Goal: Task Accomplishment & Management: Manage account settings

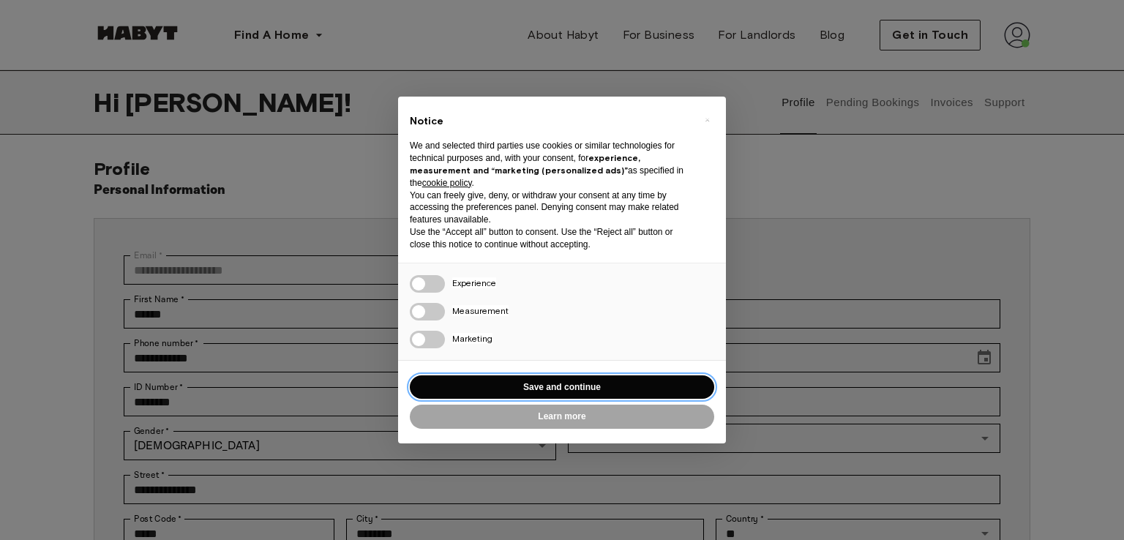
click at [609, 385] on button "Save and continue" at bounding box center [562, 387] width 304 height 24
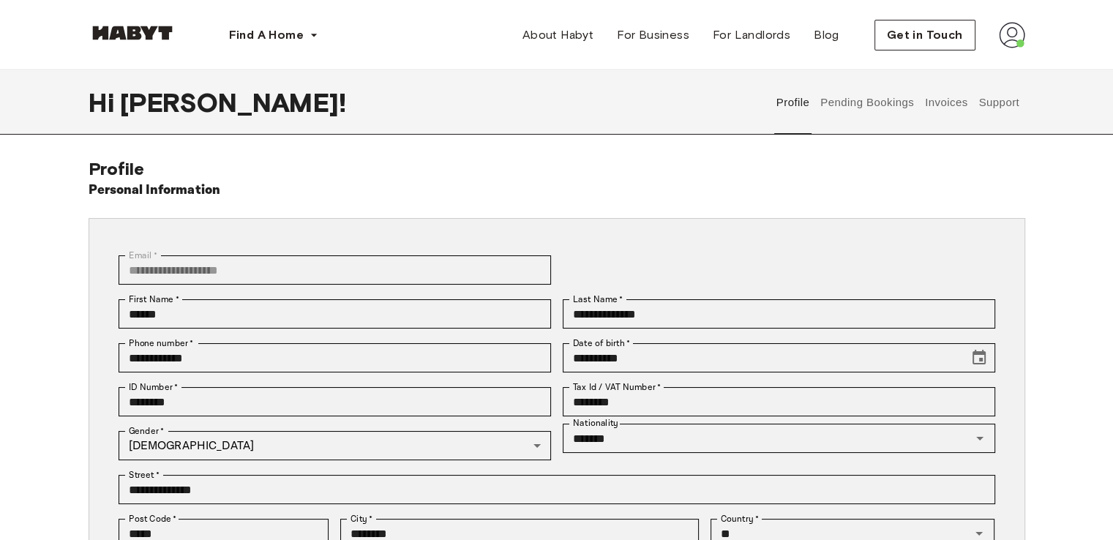
click at [794, 103] on button "Profile" at bounding box center [792, 102] width 37 height 64
click at [840, 102] on button "Pending Bookings" at bounding box center [867, 102] width 97 height 64
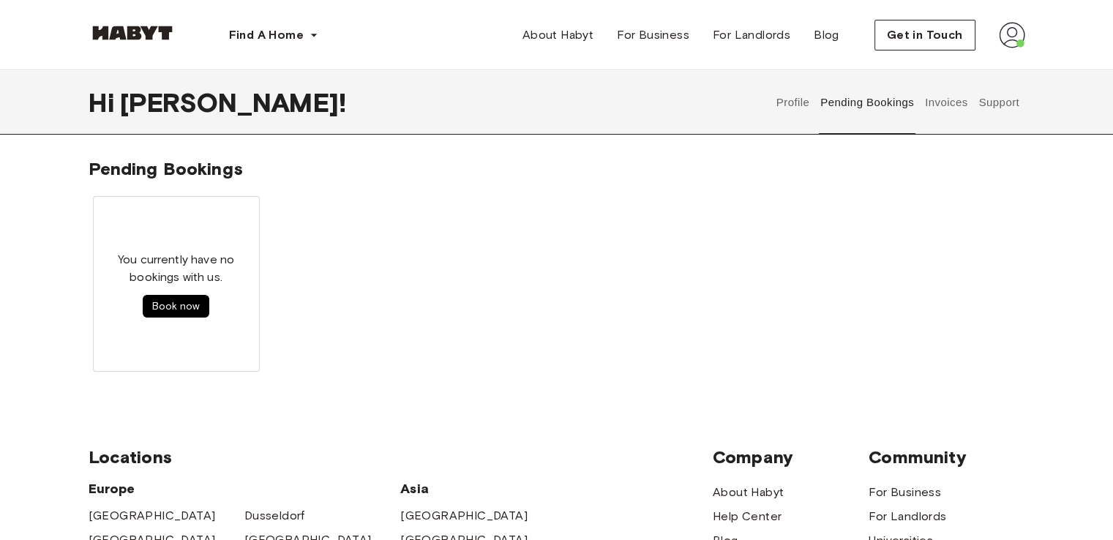
click at [943, 107] on button "Invoices" at bounding box center [946, 102] width 46 height 64
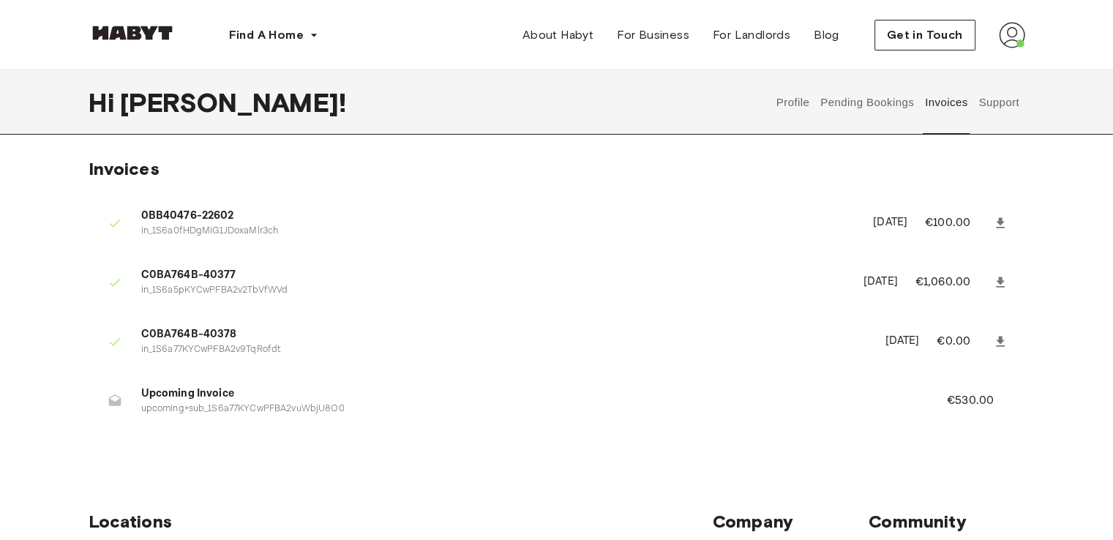
click at [894, 110] on button "Pending Bookings" at bounding box center [867, 102] width 97 height 64
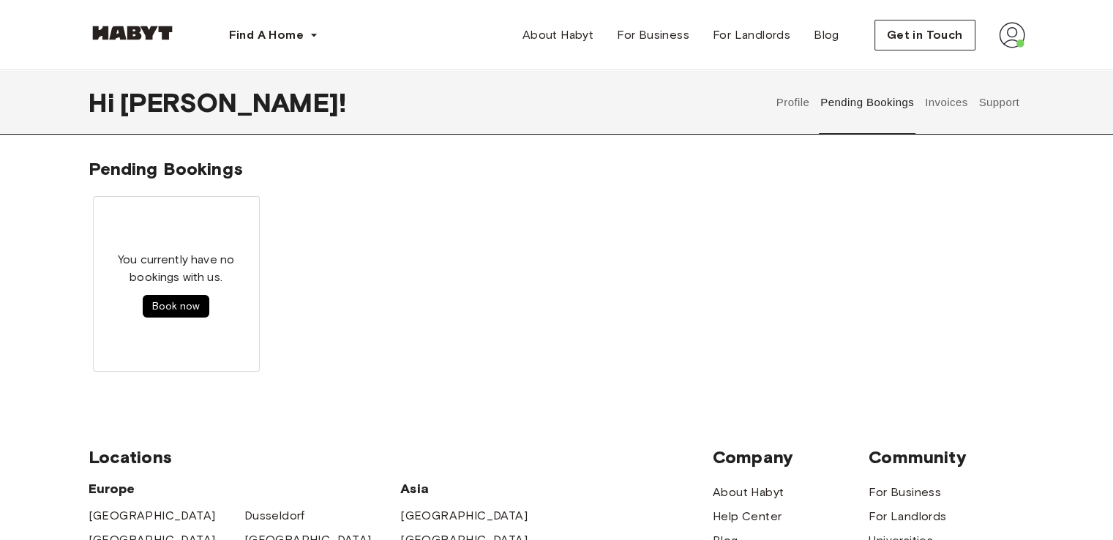
click at [955, 112] on button "Invoices" at bounding box center [946, 102] width 46 height 64
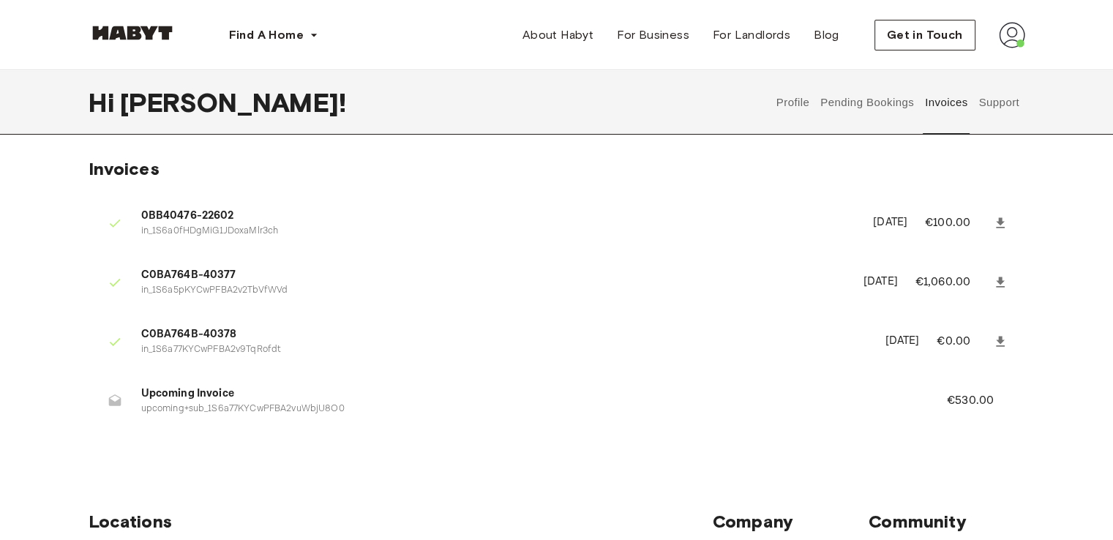
click at [1005, 102] on button "Support" at bounding box center [999, 102] width 45 height 64
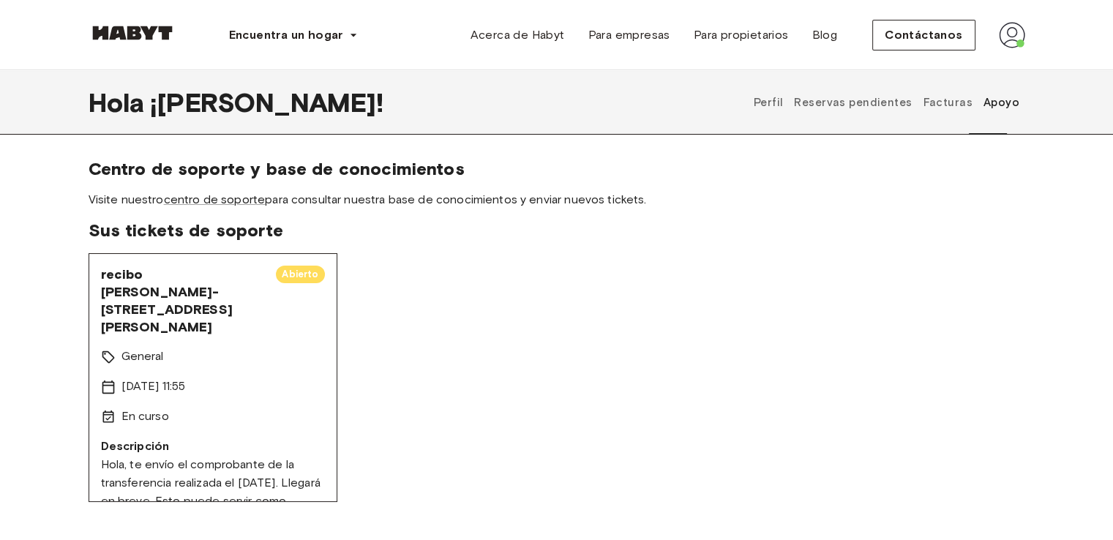
click at [854, 220] on span "Sus tickets de soporte" at bounding box center [557, 230] width 936 height 22
click at [816, 105] on font "Reservas pendientes" at bounding box center [853, 102] width 118 height 13
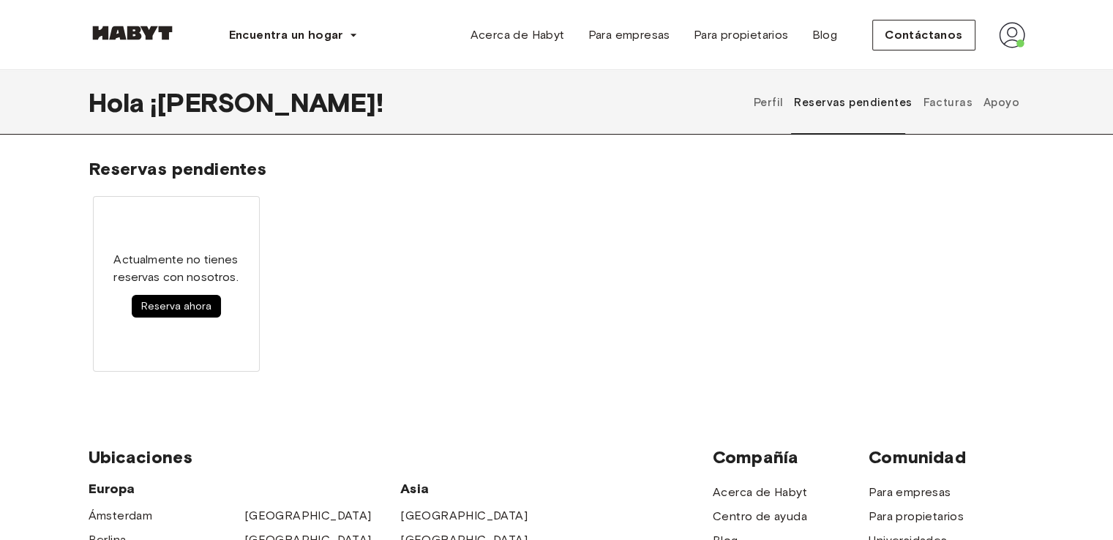
click at [781, 104] on font "Perfil" at bounding box center [769, 102] width 30 height 13
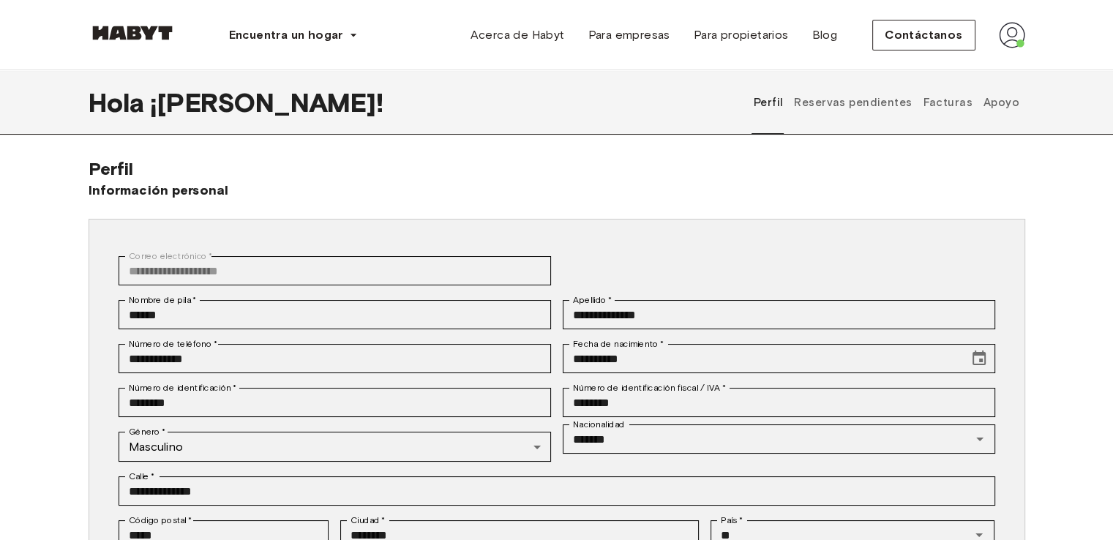
click at [944, 108] on font "Facturas" at bounding box center [947, 102] width 49 height 13
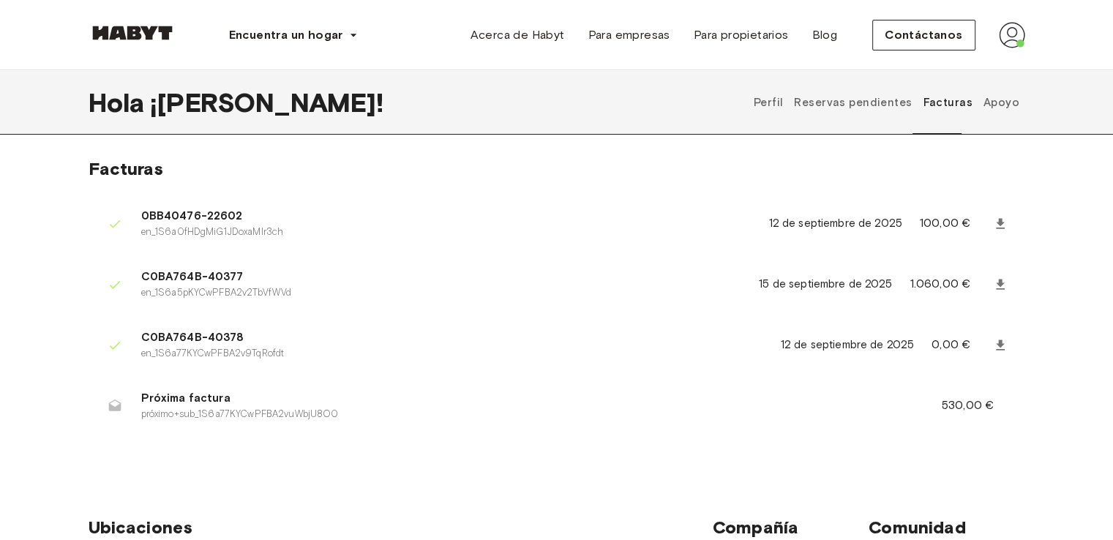
click at [819, 105] on font "Reservas pendientes" at bounding box center [853, 102] width 118 height 13
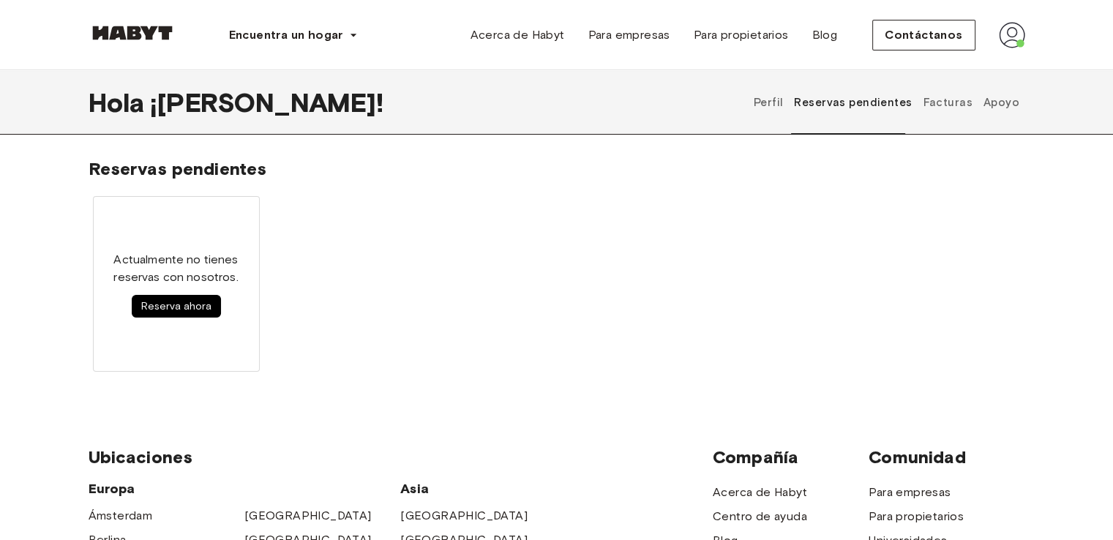
click at [784, 106] on font "Perfil" at bounding box center [769, 102] width 30 height 13
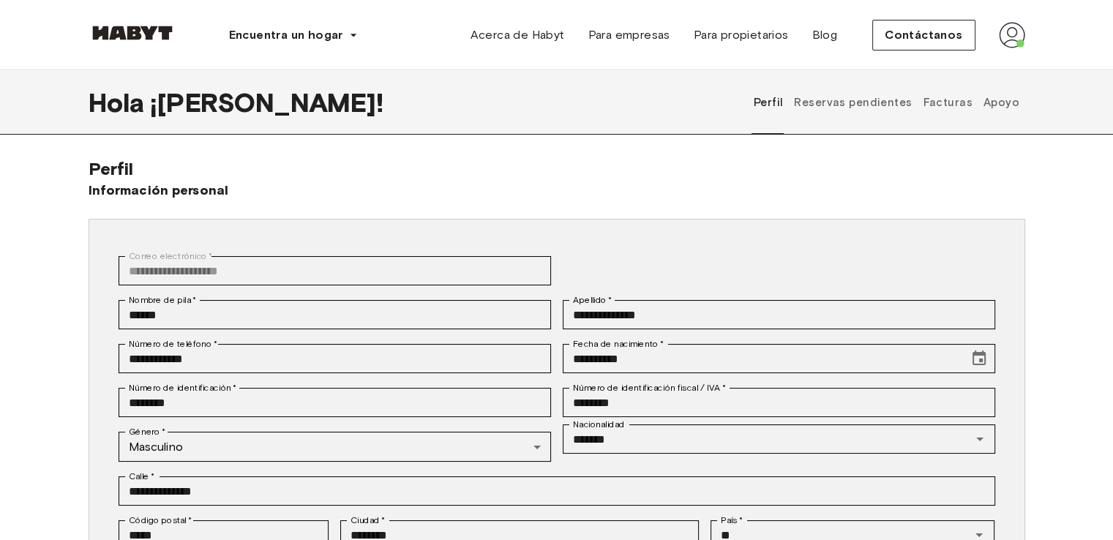
click at [948, 102] on font "Facturas" at bounding box center [947, 102] width 49 height 13
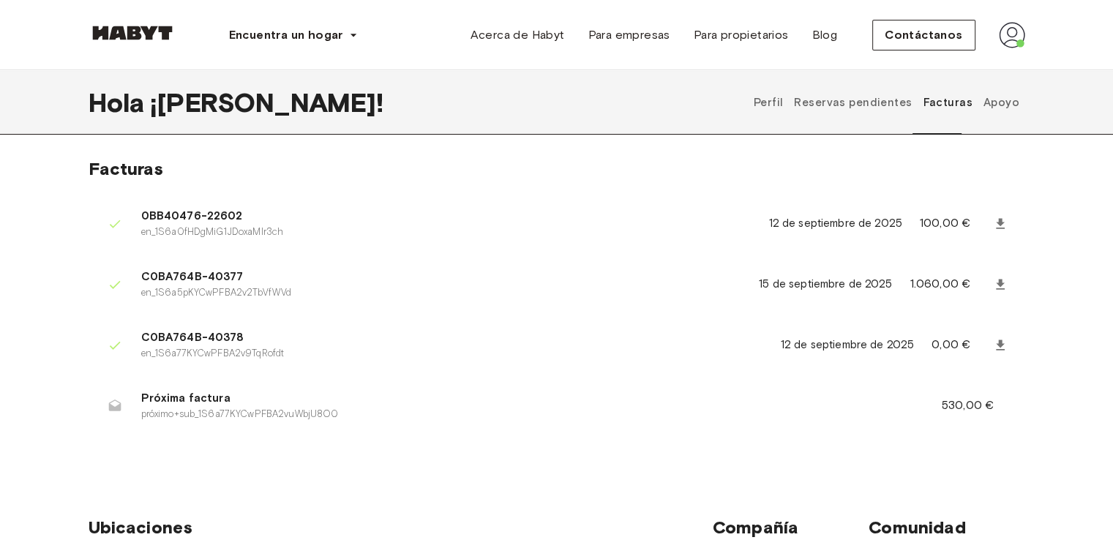
click at [995, 106] on font "Apoyo" at bounding box center [1001, 102] width 36 height 13
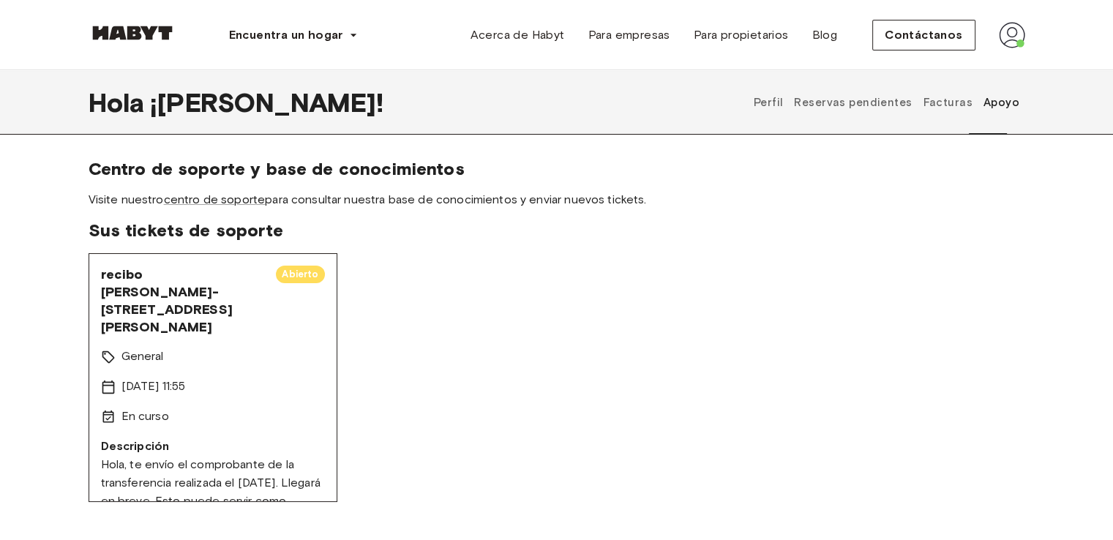
click at [803, 102] on div "Perfil Reservas pendientes Facturas Apoyo" at bounding box center [886, 102] width 277 height 64
click at [784, 102] on font "Perfil" at bounding box center [769, 102] width 30 height 13
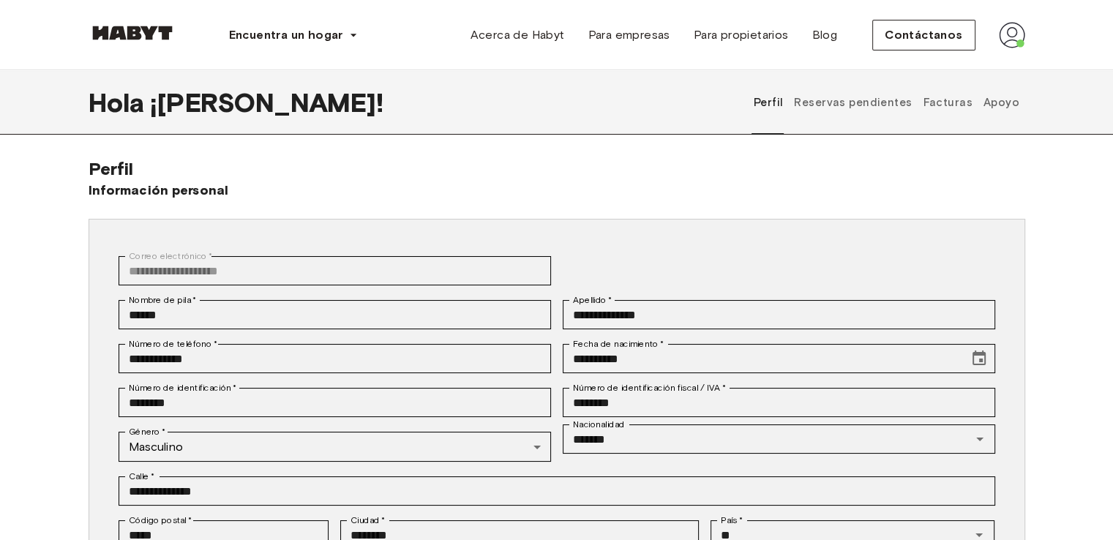
click at [886, 108] on font "Reservas pendientes" at bounding box center [853, 102] width 118 height 13
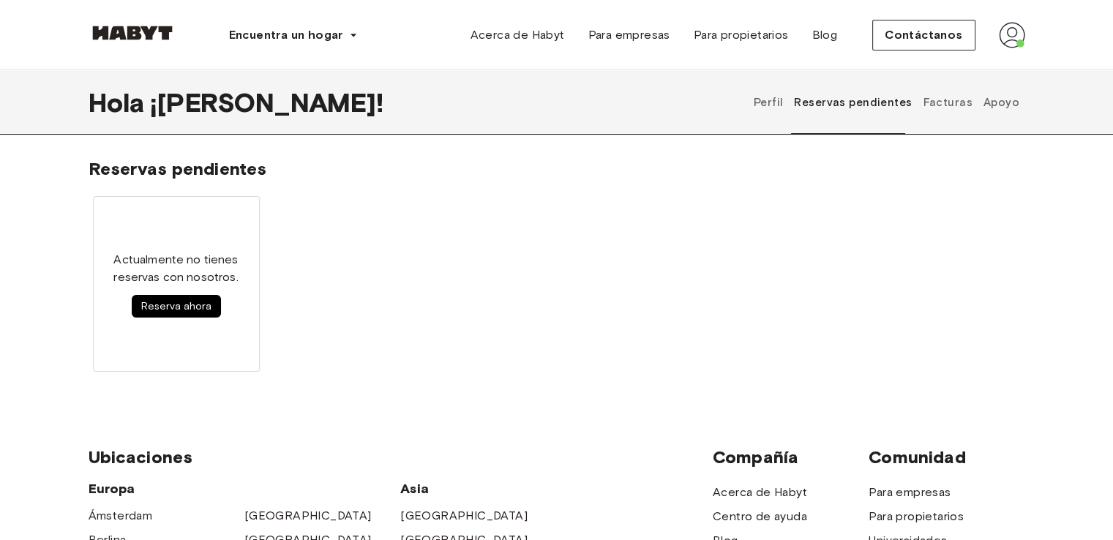
click at [951, 106] on font "Facturas" at bounding box center [947, 102] width 49 height 13
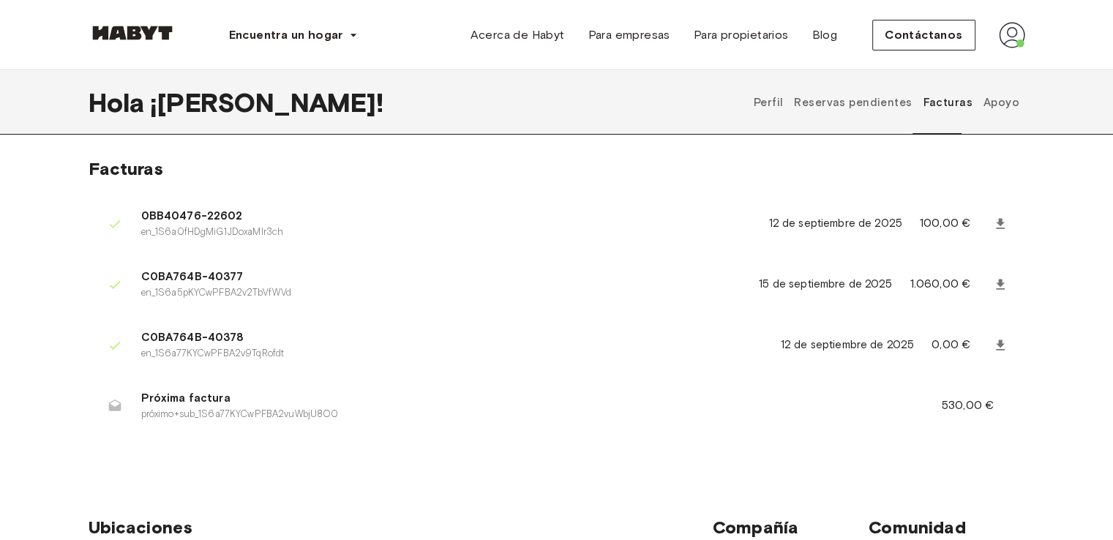
click at [996, 105] on font "Apoyo" at bounding box center [1001, 102] width 36 height 13
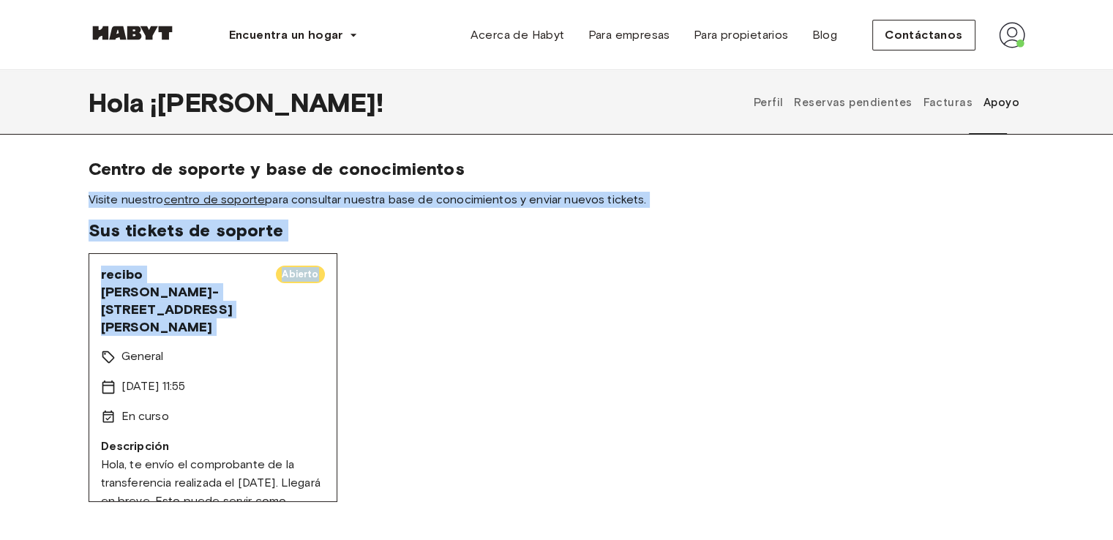
drag, startPoint x: 1111, startPoint y: 165, endPoint x: 1107, endPoint y: 255, distance: 90.1
click at [1107, 255] on div "Centro de soporte y base de conocimientos Visite nuestro centro de soporte para…" at bounding box center [556, 330] width 1113 height 344
click at [588, 272] on div "recibo [PERSON_NAME]-vía [PERSON_NAME] 29 Abierto General [DATE] 11:55 En curso…" at bounding box center [557, 377] width 936 height 249
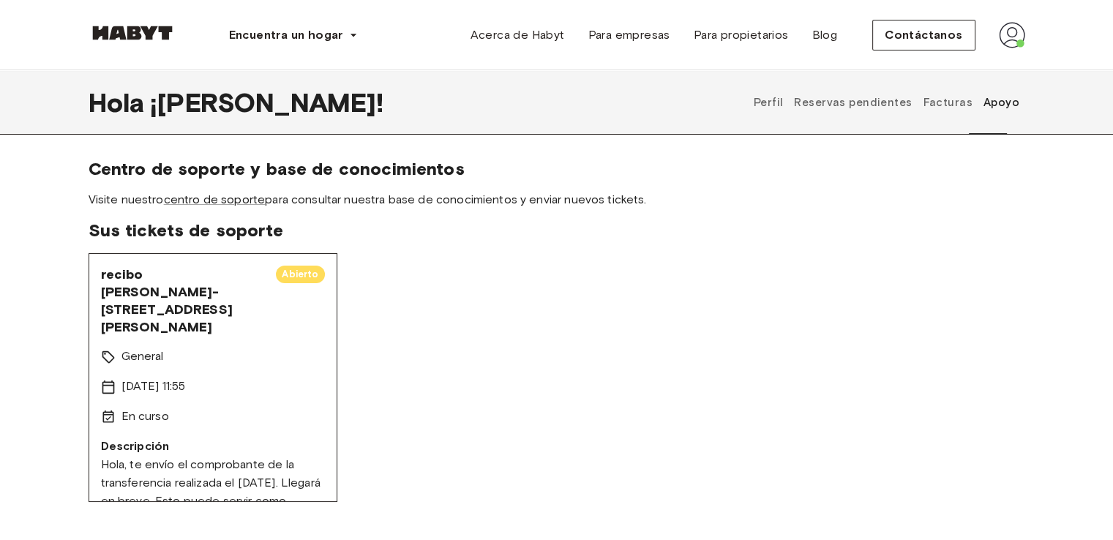
click at [844, 99] on font "Reservas pendientes" at bounding box center [853, 102] width 118 height 13
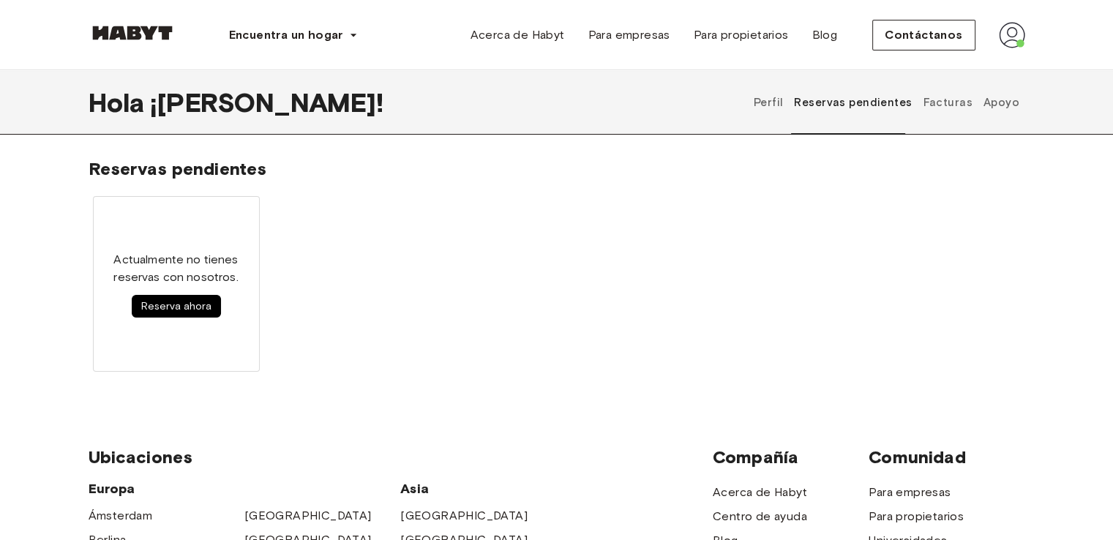
click at [948, 96] on font "Facturas" at bounding box center [947, 102] width 49 height 13
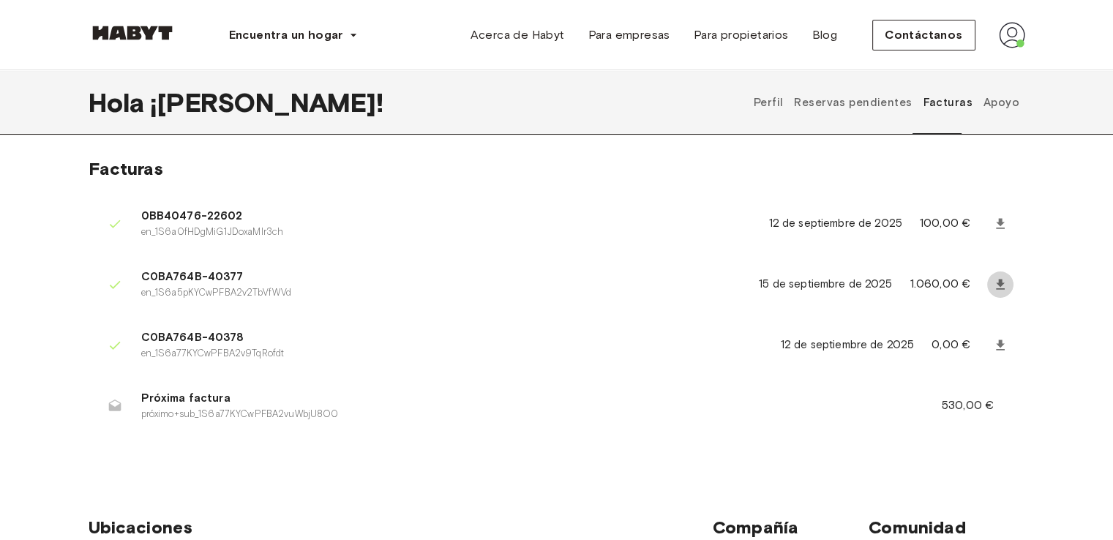
click at [996, 279] on icon at bounding box center [1000, 284] width 15 height 15
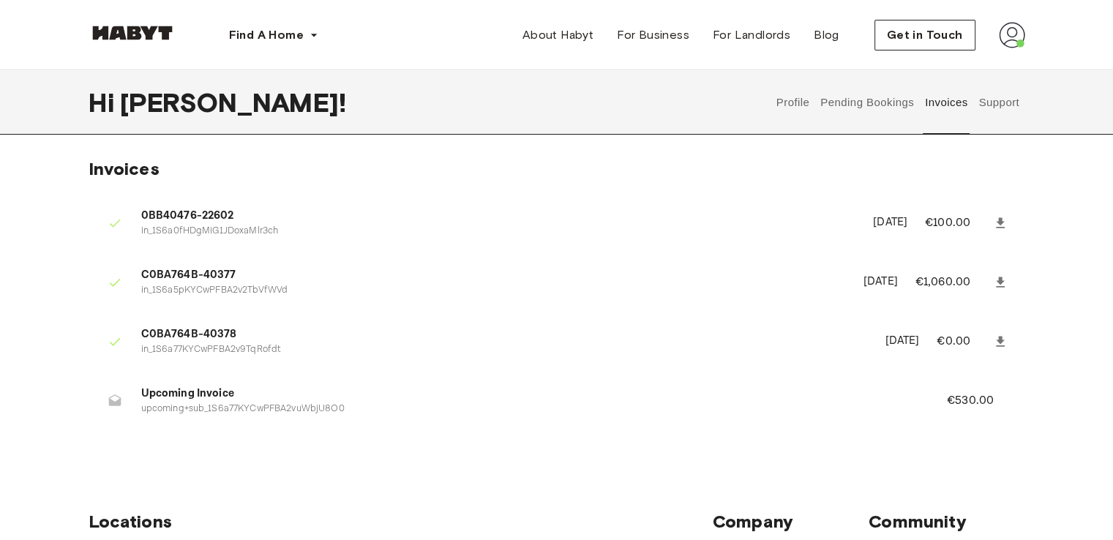
click at [593, 402] on p "upcoming+sub_1S6a77KYCwPFBA2vuWbjU8O0" at bounding box center [526, 409] width 770 height 14
click at [108, 405] on icon at bounding box center [115, 401] width 15 height 15
drag, startPoint x: 345, startPoint y: 410, endPoint x: 334, endPoint y: 410, distance: 11.0
click at [334, 410] on p "upcoming+sub_1S6a77KYCwPFBA2vuWbjU8O0" at bounding box center [526, 409] width 770 height 14
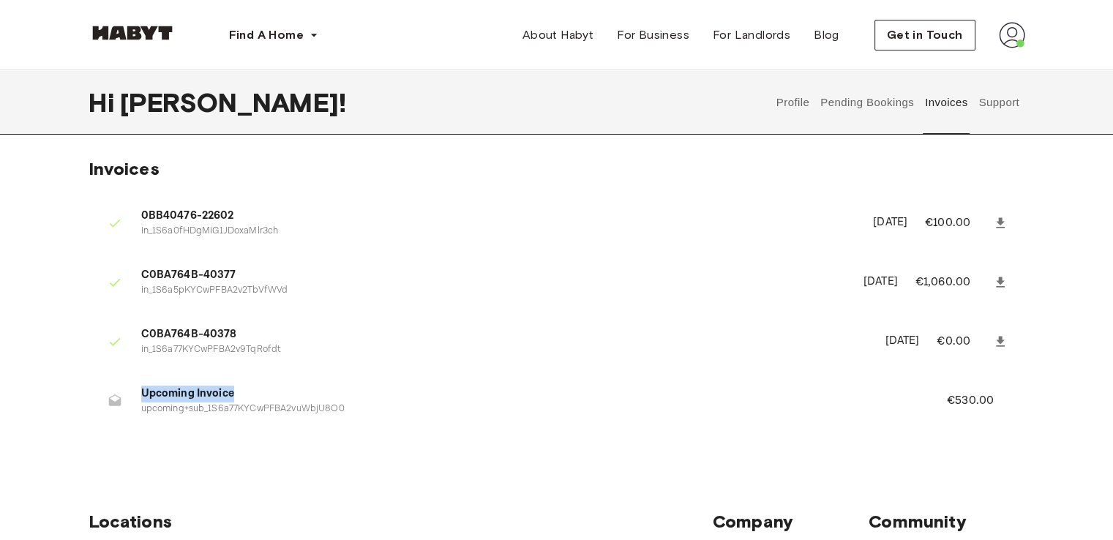
drag, startPoint x: 143, startPoint y: 396, endPoint x: 234, endPoint y: 394, distance: 90.7
click at [234, 394] on span "Upcoming Invoice" at bounding box center [526, 394] width 770 height 17
copy span "Upcoming Invoice"
click at [996, 219] on icon at bounding box center [1000, 223] width 15 height 15
